Goal: Obtain resource: Download file/media

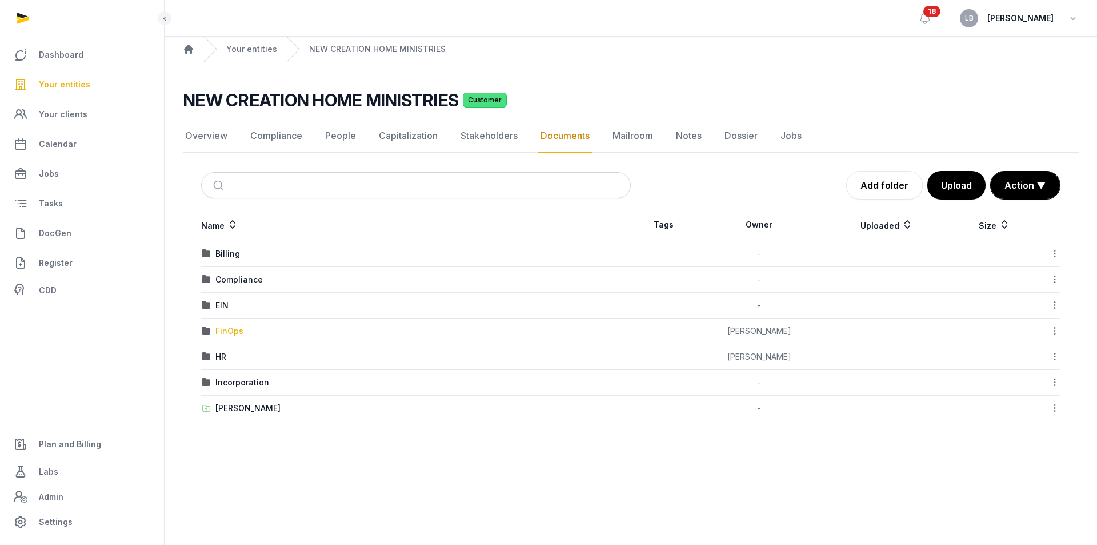
click at [225, 331] on div "FinOps" at bounding box center [229, 330] width 28 height 11
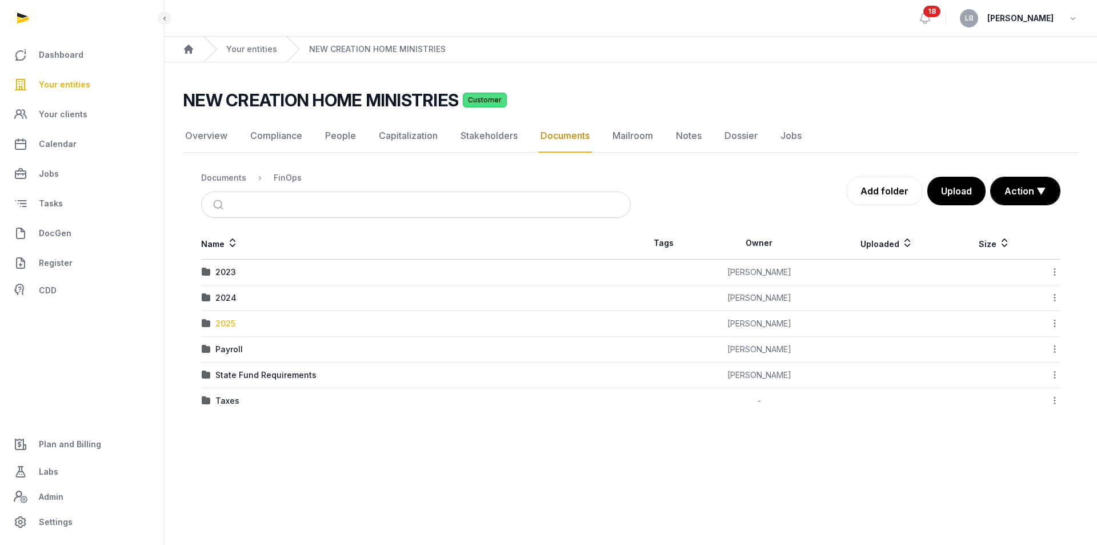
click at [233, 323] on div "2025" at bounding box center [225, 323] width 20 height 11
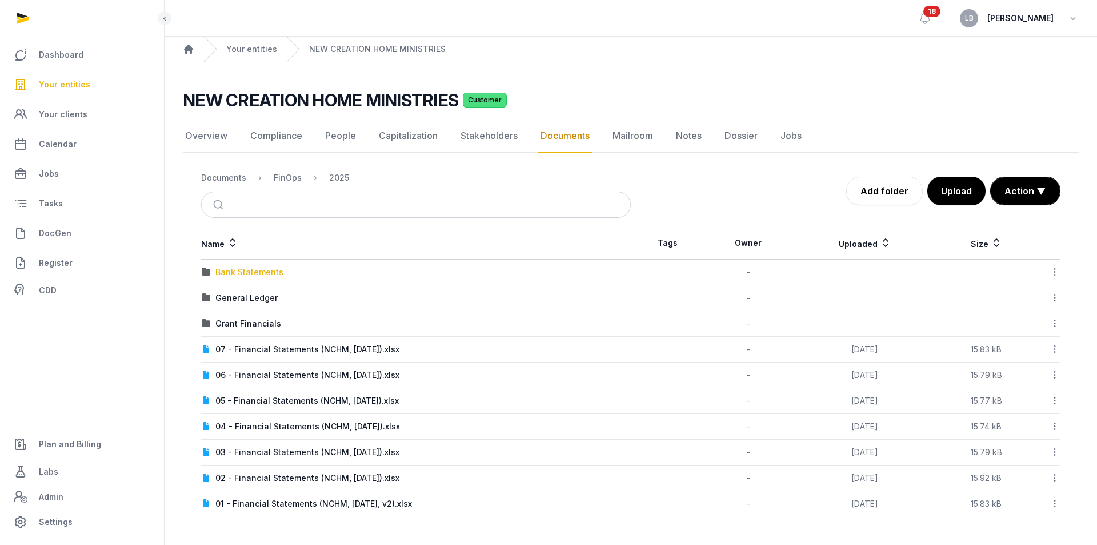
click at [255, 273] on div "Bank Statements" at bounding box center [249, 271] width 68 height 11
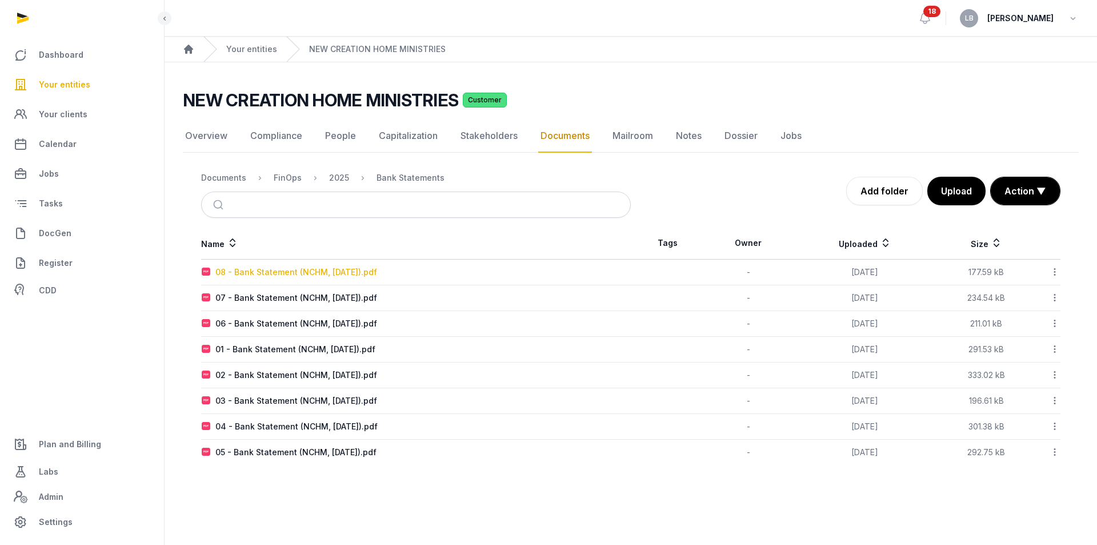
click at [332, 273] on div "08 - Bank Statement (NCHM, August 2025).pdf" at bounding box center [296, 271] width 162 height 11
